Goal: Find specific page/section: Find specific page/section

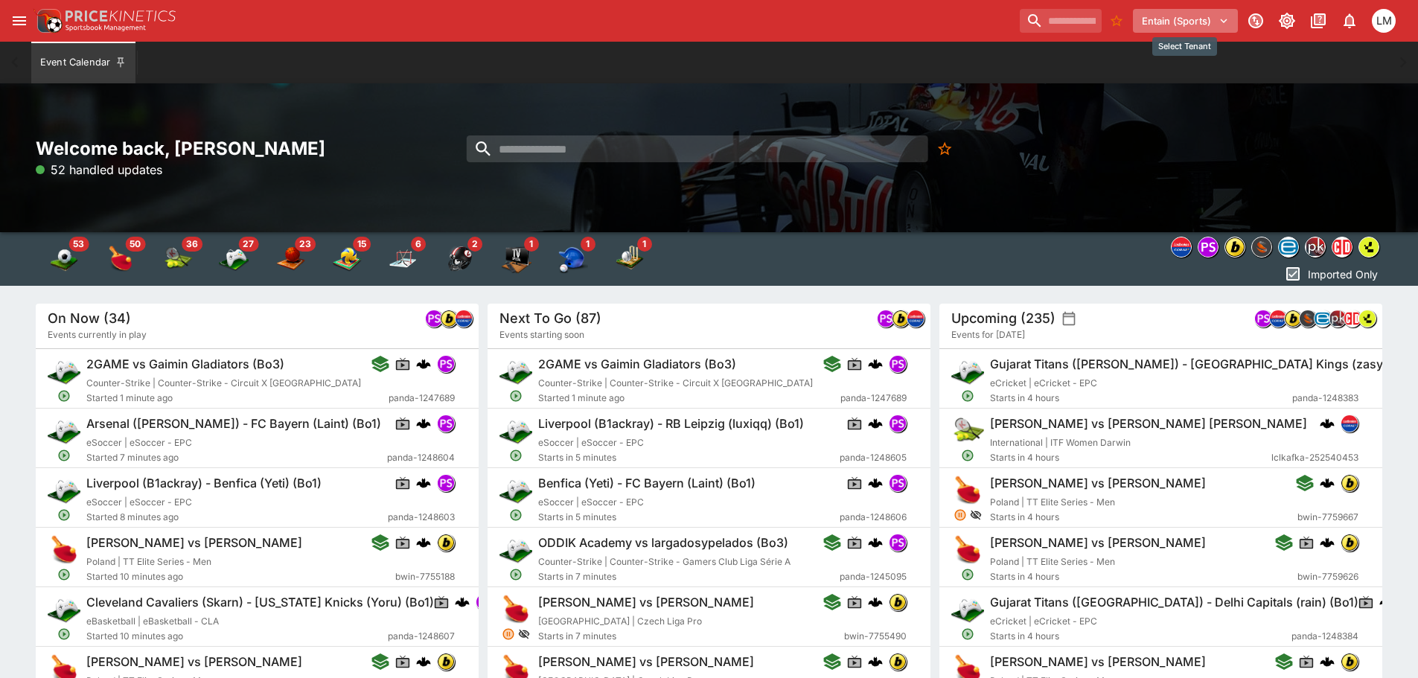
click at [1223, 22] on icon "Select Tenant" at bounding box center [1223, 21] width 7 height 4
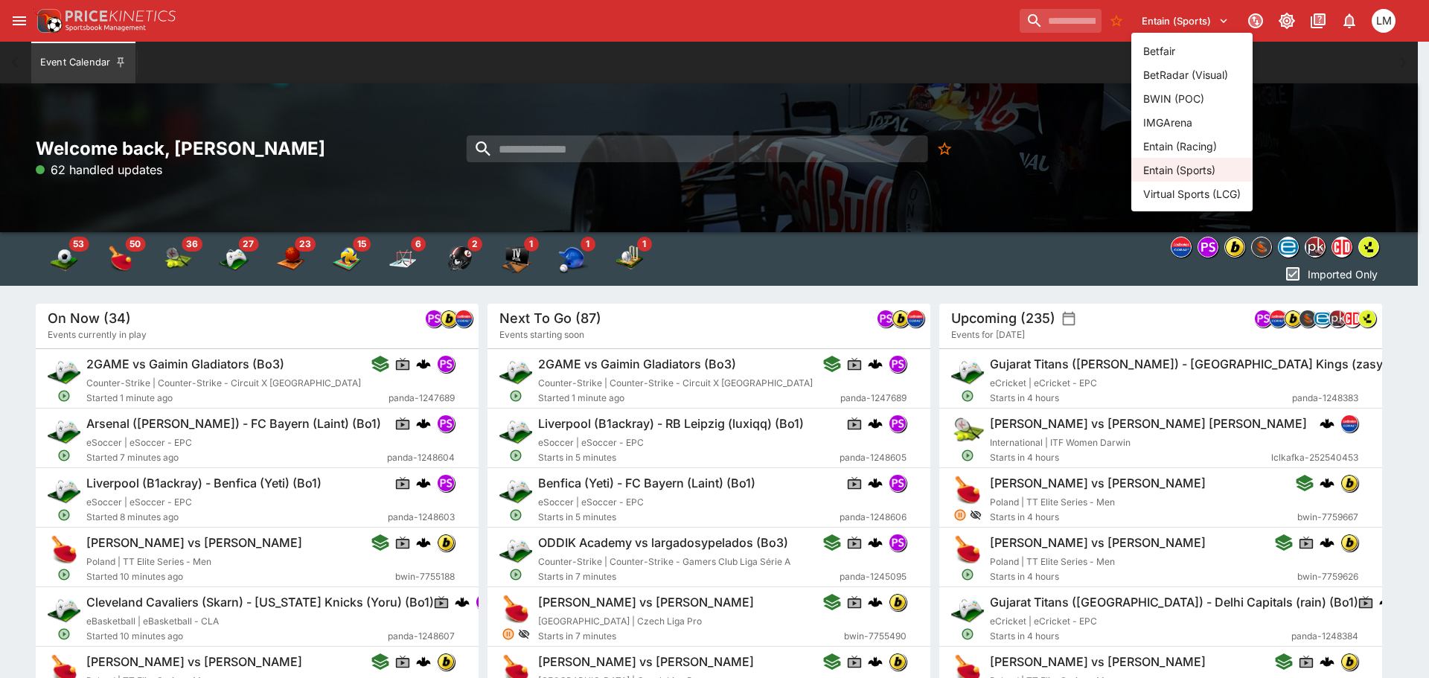
click at [1187, 141] on li "Entain (Racing)" at bounding box center [1191, 146] width 121 height 24
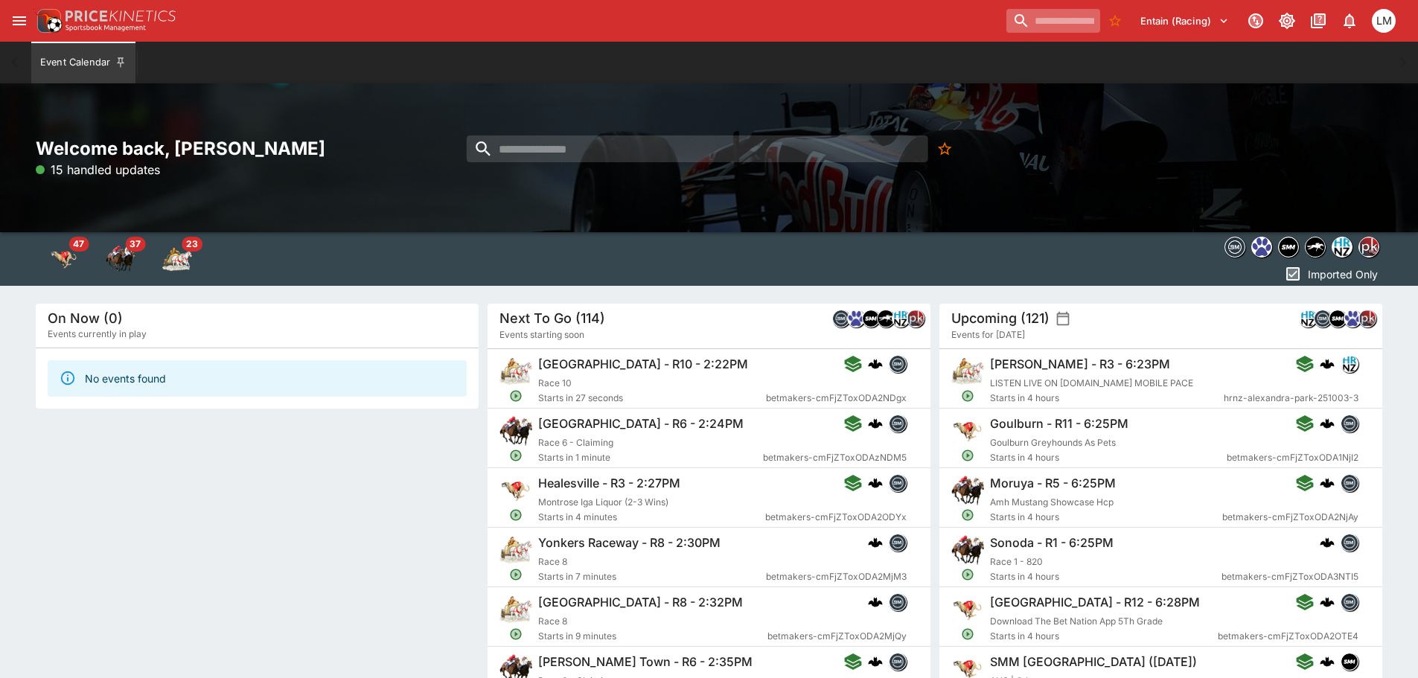
click at [1006, 17] on input "search" at bounding box center [1053, 21] width 94 height 24
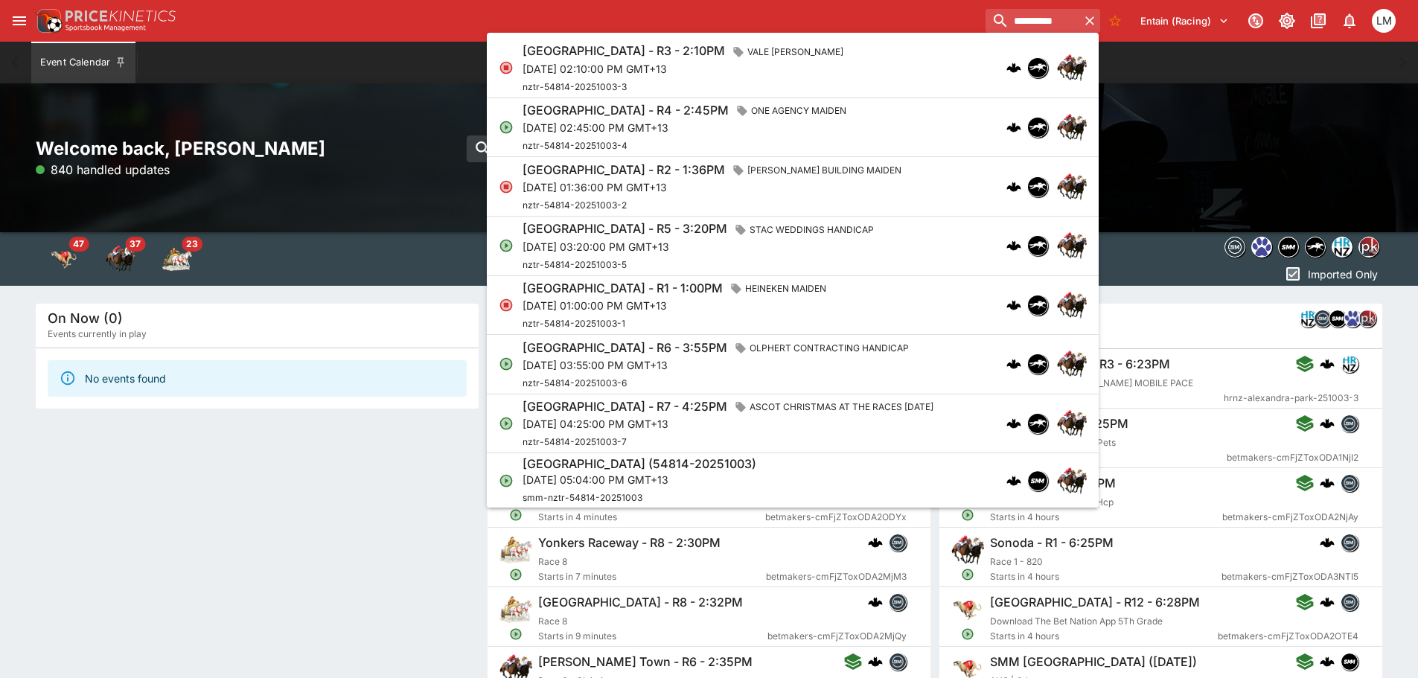
type input "**********"
click at [626, 126] on p "[DATE] 02:45:00 PM GMT+13" at bounding box center [687, 128] width 330 height 16
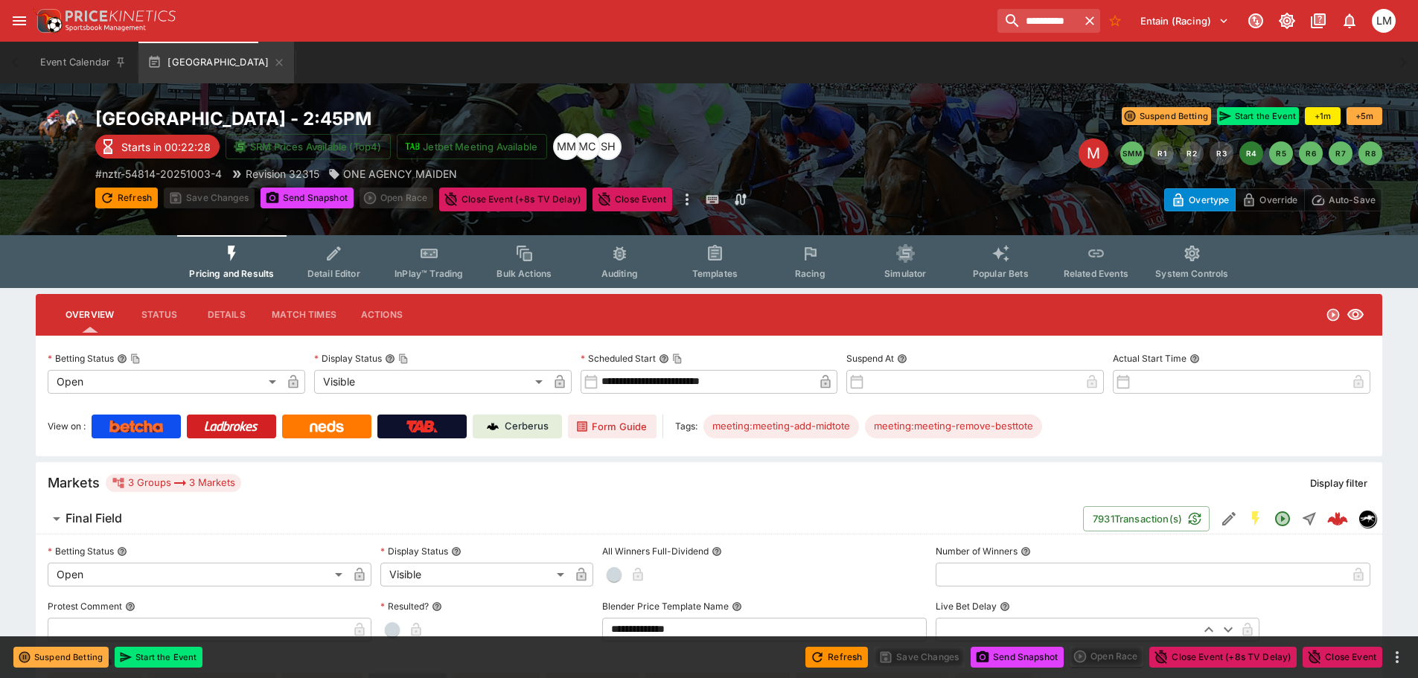
click at [533, 420] on p "Cerberus" at bounding box center [527, 426] width 44 height 15
